Goal: Information Seeking & Learning: Learn about a topic

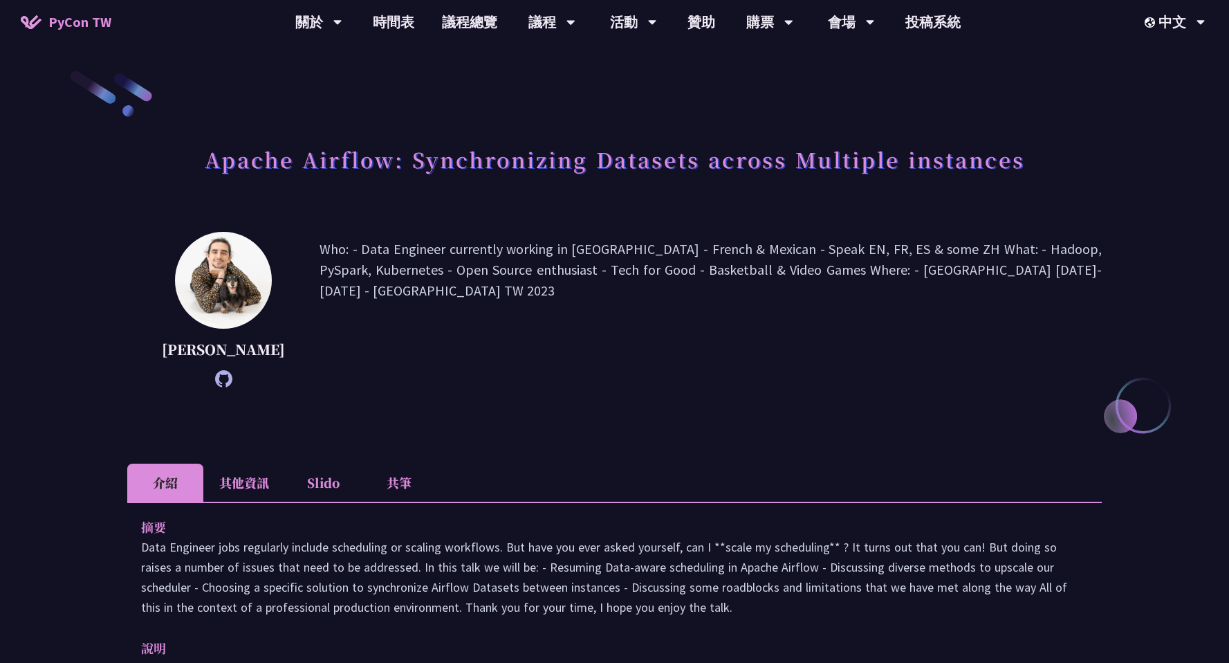
click at [230, 496] on li "其他資訊" at bounding box center [244, 483] width 82 height 38
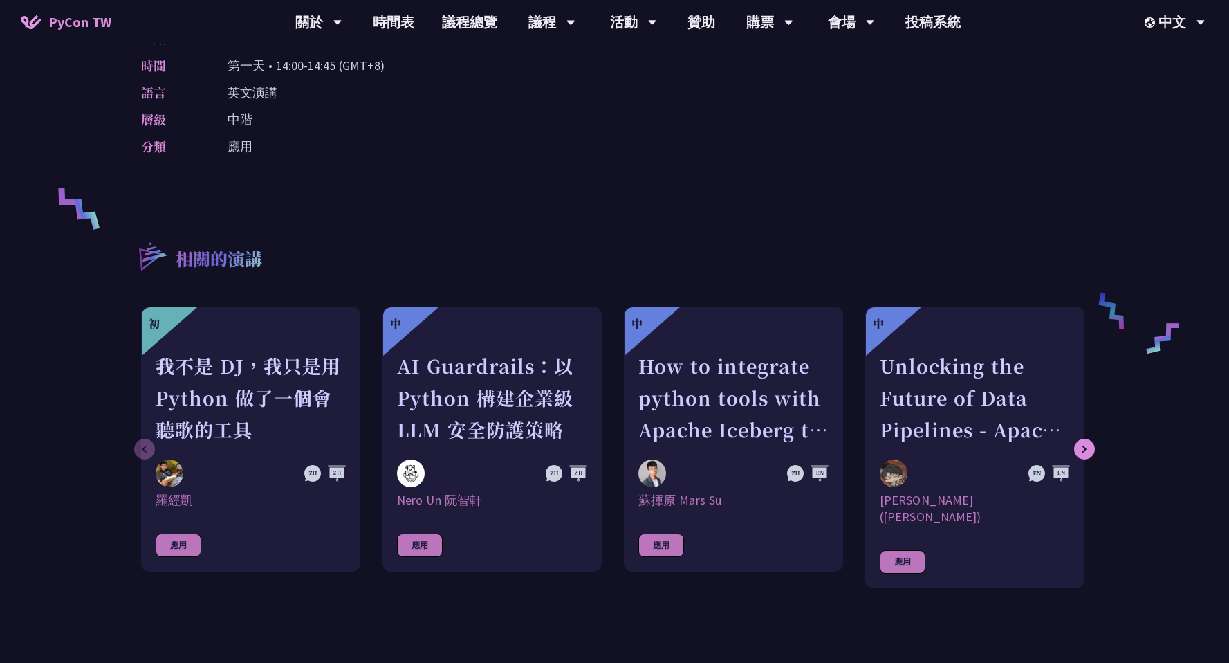
scroll to position [106, 0]
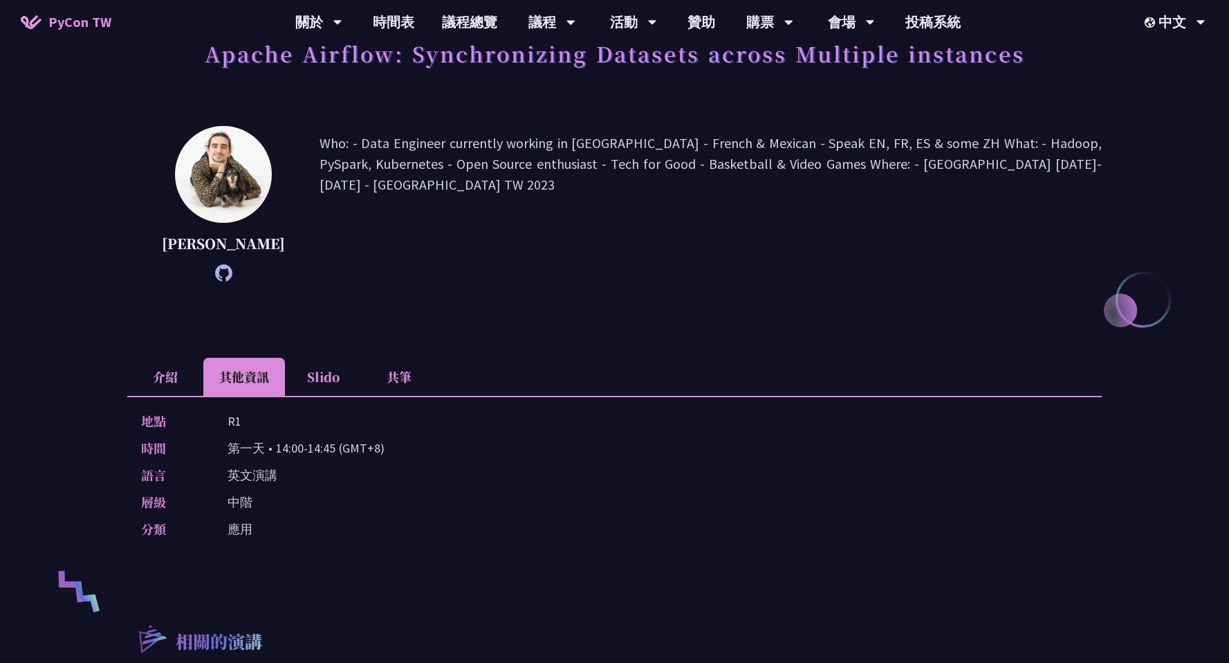
click at [172, 386] on li "介紹" at bounding box center [165, 377] width 76 height 38
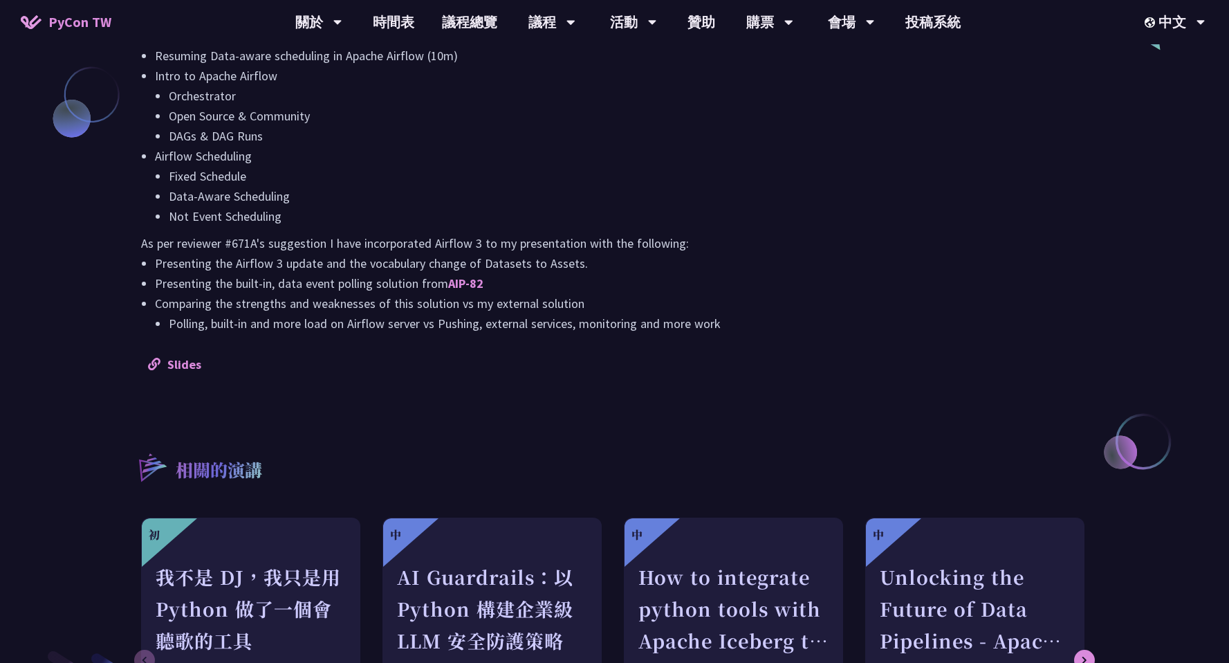
scroll to position [1274, 0]
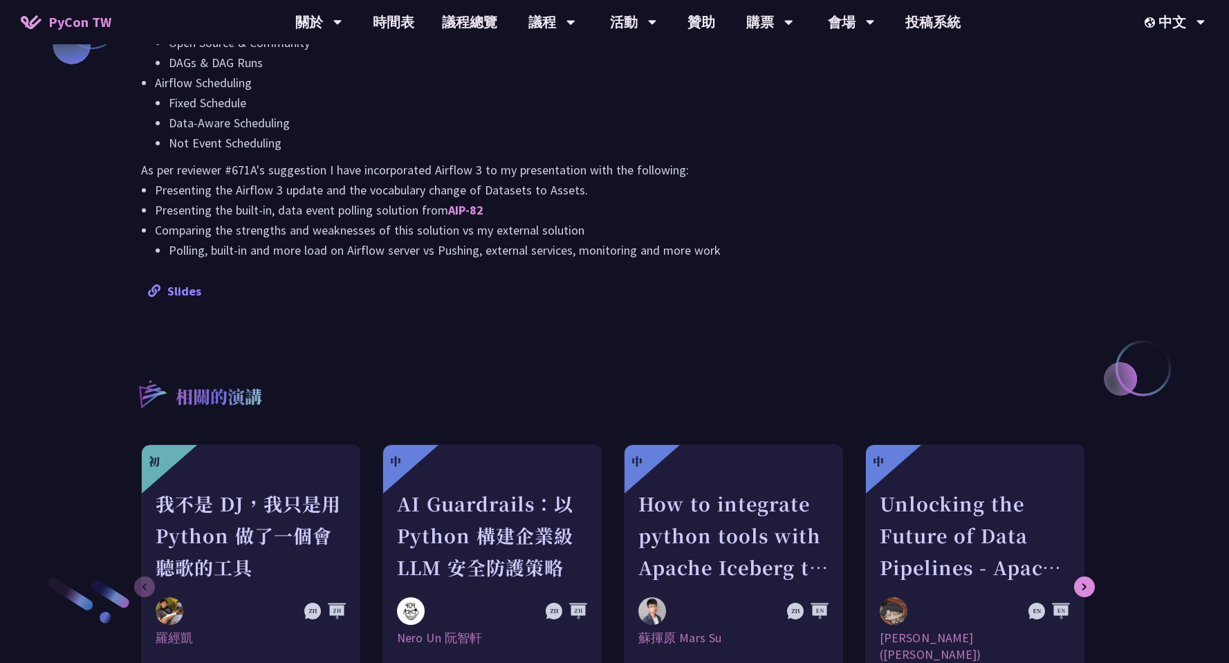
click at [185, 299] on link "Slides" at bounding box center [174, 291] width 53 height 16
click at [403, 21] on link "時間表" at bounding box center [393, 22] width 69 height 44
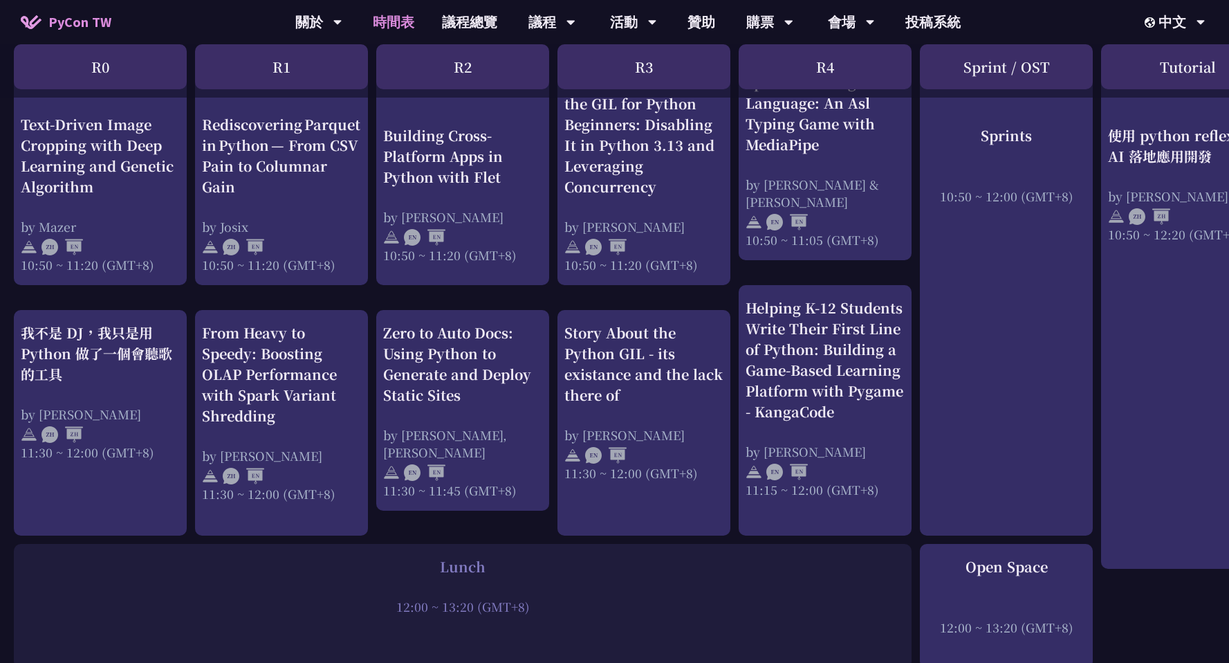
scroll to position [593, 0]
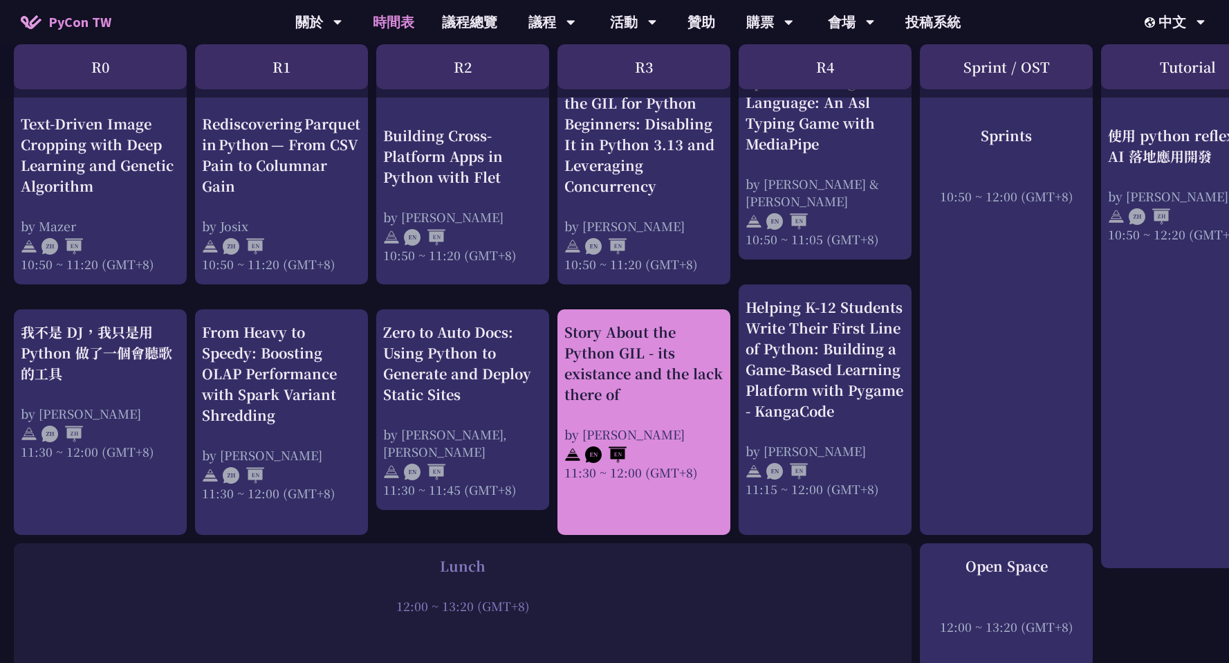
click at [638, 428] on div "by [PERSON_NAME]" at bounding box center [644, 433] width 159 height 17
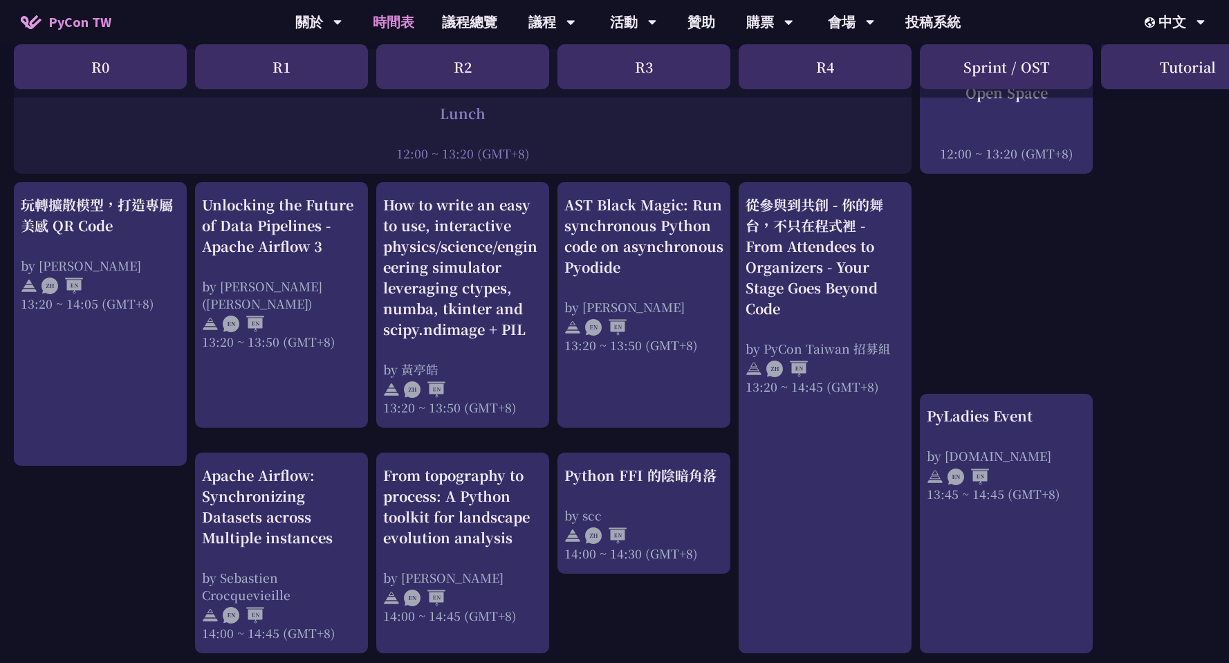
scroll to position [1091, 0]
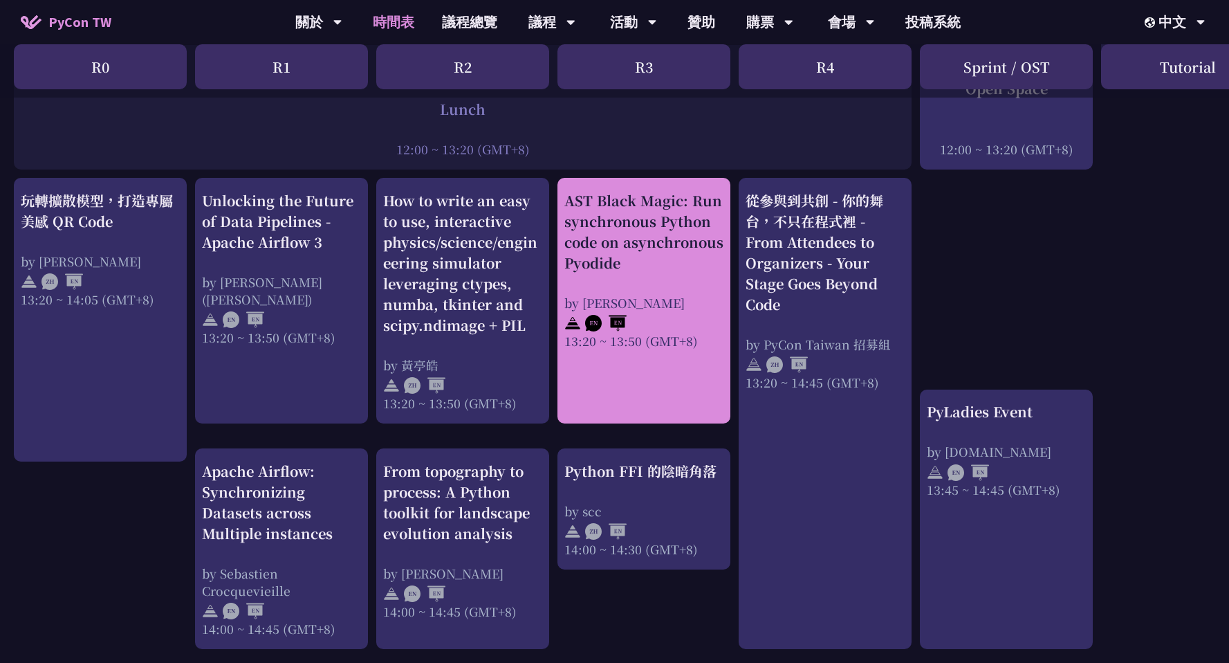
click at [620, 391] on link "AST Black Magic: Run synchronous Python code on asynchronous Pyodide by [PERSON…" at bounding box center [644, 300] width 159 height 221
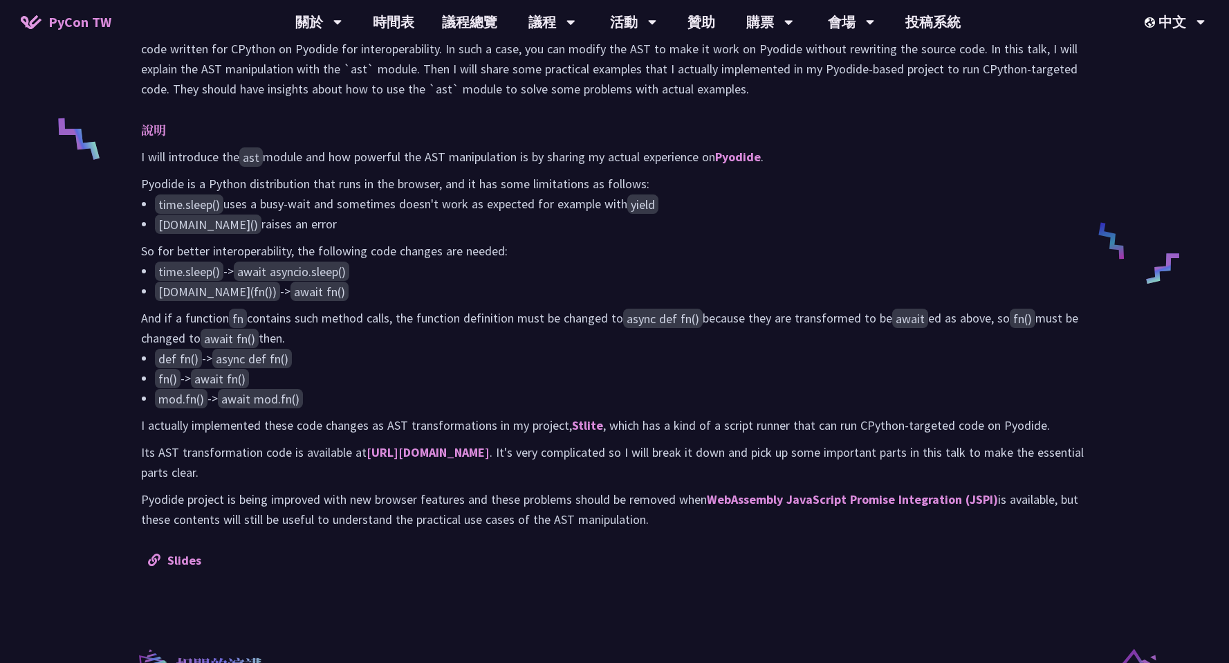
scroll to position [551, 0]
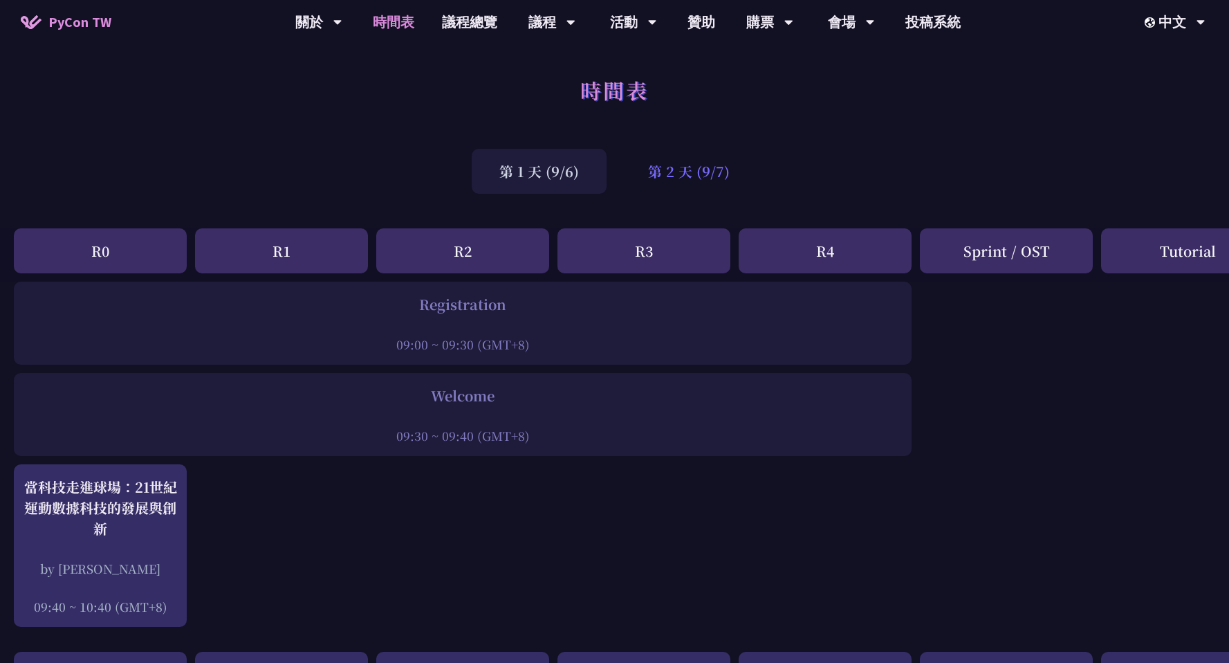
click at [663, 169] on div "第 2 天 (9/7)" at bounding box center [689, 171] width 137 height 45
